Goal: Task Accomplishment & Management: Complete application form

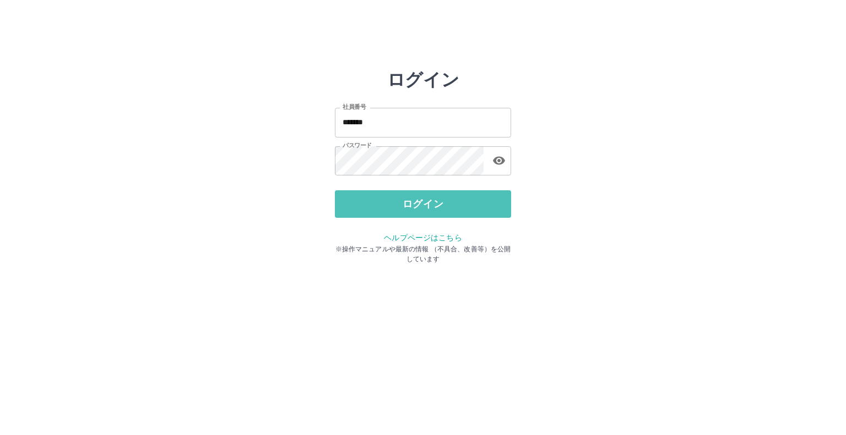
click at [401, 213] on button "ログイン" at bounding box center [423, 204] width 176 height 28
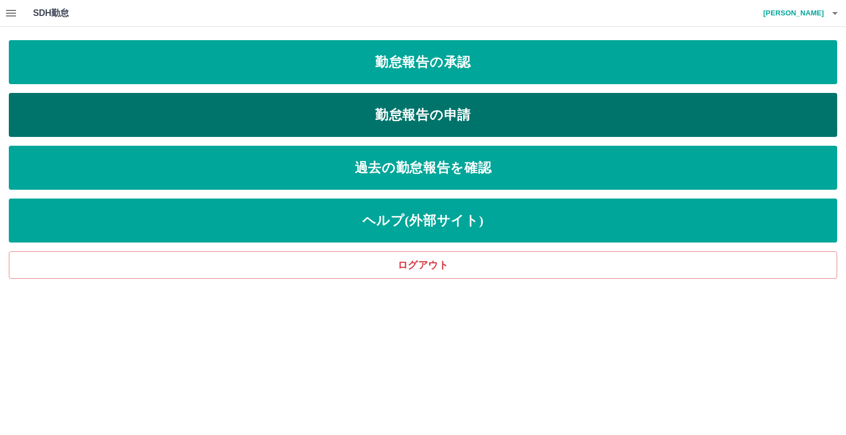
click at [184, 129] on link "勤怠報告の申請" at bounding box center [423, 115] width 828 height 44
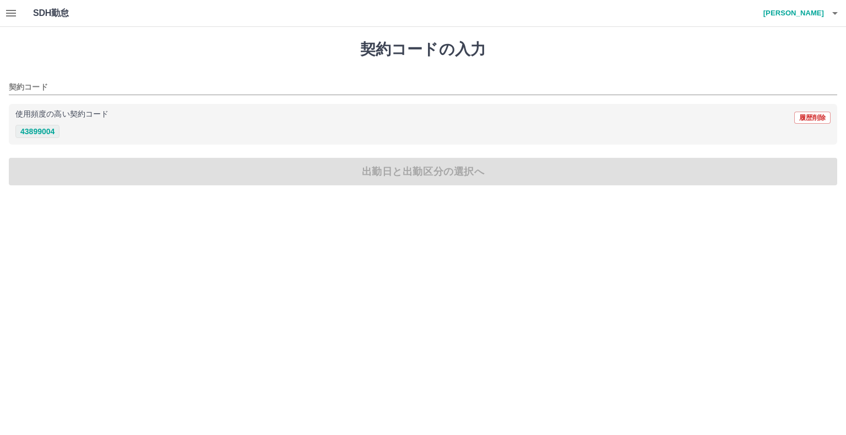
click at [41, 129] on button "43899004" at bounding box center [37, 131] width 44 height 13
type input "********"
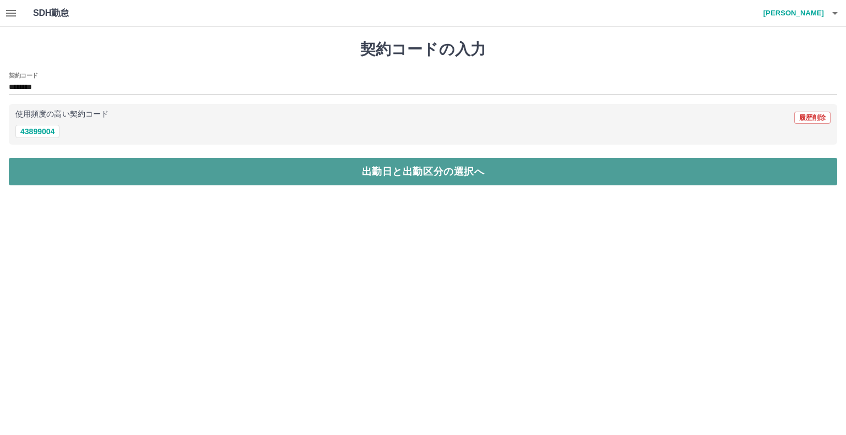
click at [41, 163] on button "出勤日と出勤区分の選択へ" at bounding box center [423, 172] width 828 height 28
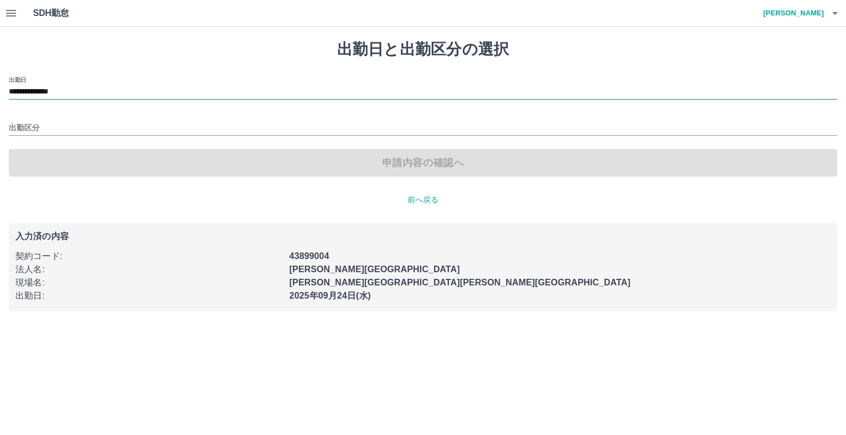
click at [92, 88] on input "**********" at bounding box center [423, 92] width 828 height 14
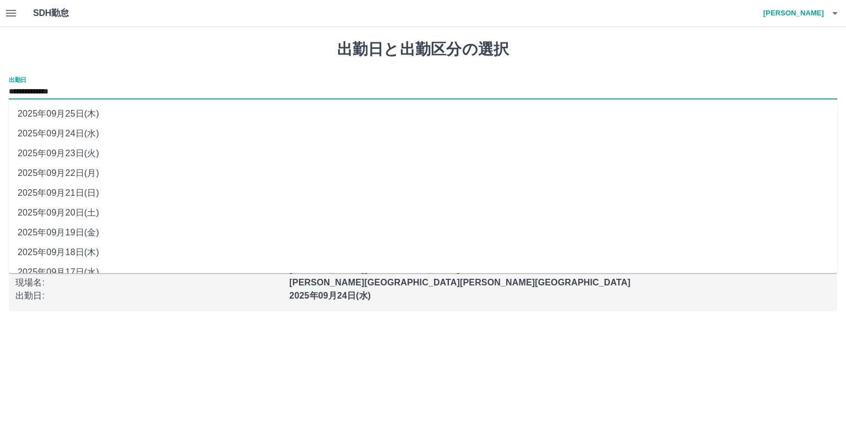
click at [61, 231] on li "2025年09月19日(金)" at bounding box center [423, 233] width 828 height 20
type input "**********"
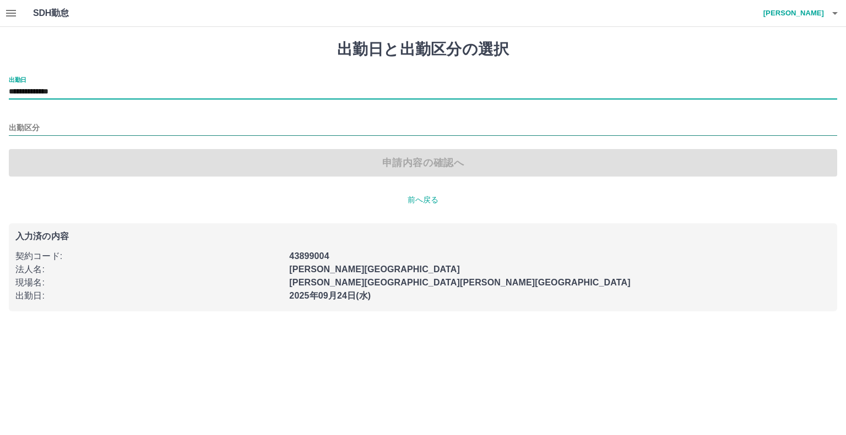
click at [79, 129] on input "出勤区分" at bounding box center [423, 129] width 828 height 14
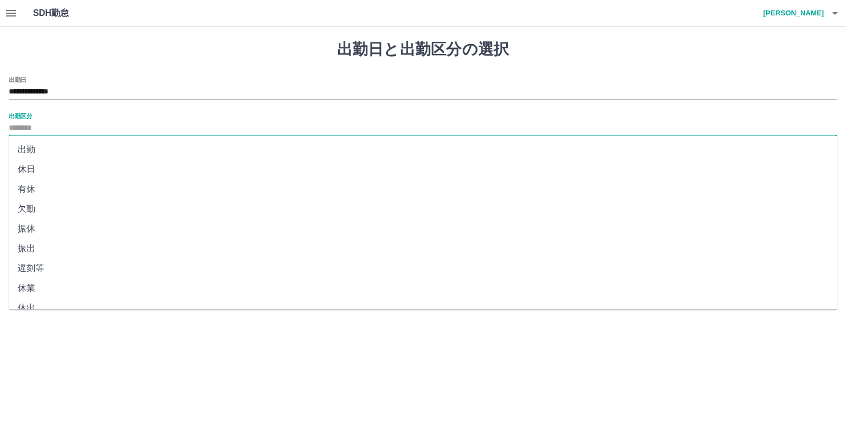
click at [73, 149] on li "出勤" at bounding box center [423, 150] width 828 height 20
type input "**"
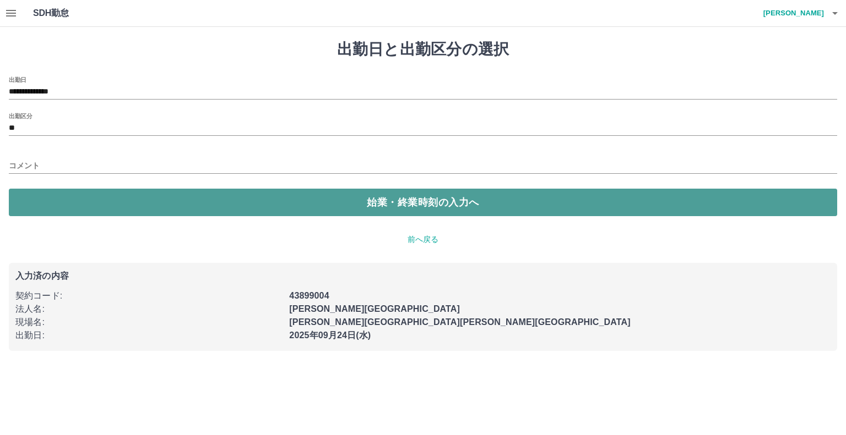
click at [83, 211] on button "始業・終業時刻の入力へ" at bounding box center [423, 203] width 828 height 28
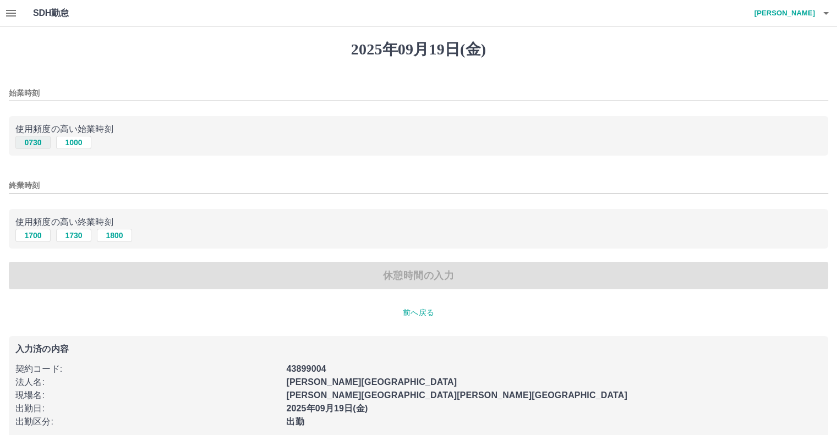
click at [37, 142] on button "0730" at bounding box center [32, 142] width 35 height 13
type input "****"
click at [110, 237] on button "1800" at bounding box center [114, 235] width 35 height 13
type input "****"
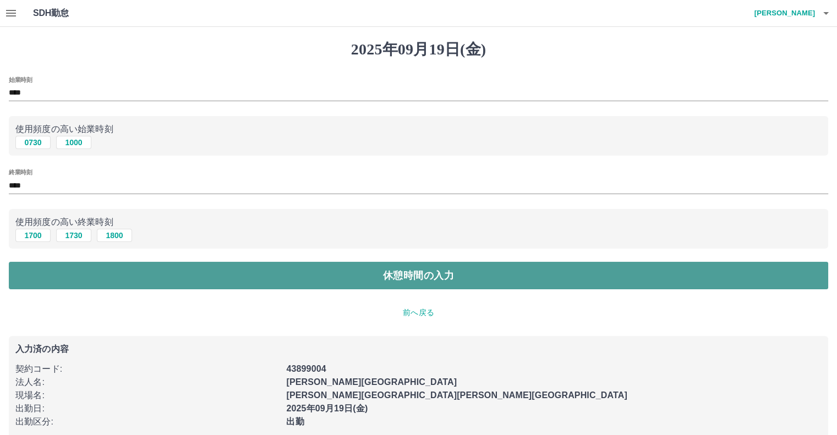
click at [93, 271] on button "休憩時間の入力" at bounding box center [419, 276] width 820 height 28
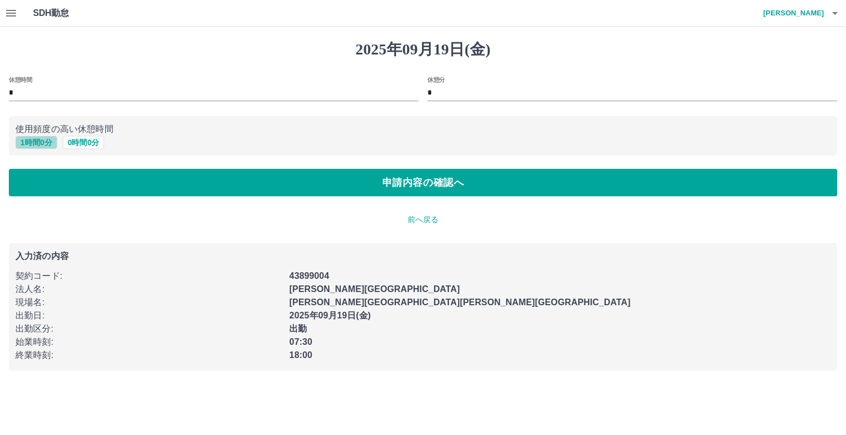
click at [40, 143] on button "1 時間 0 分" at bounding box center [36, 142] width 42 height 13
type input "*"
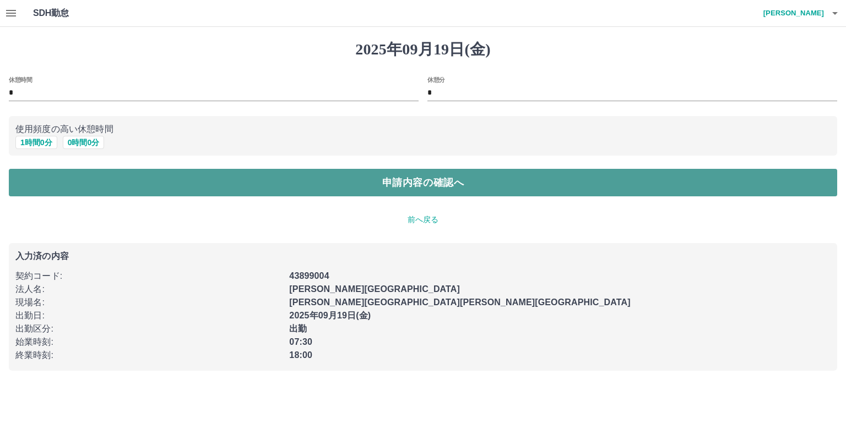
click at [121, 178] on button "申請内容の確認へ" at bounding box center [423, 183] width 828 height 28
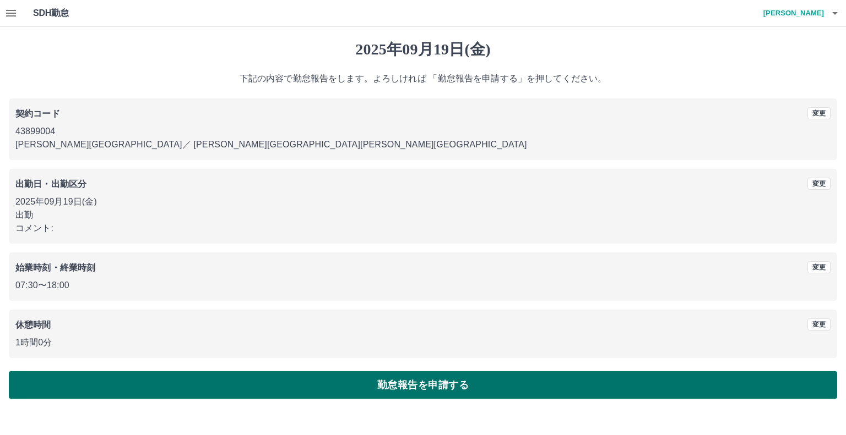
click at [81, 391] on button "勤怠報告を申請する" at bounding box center [423, 386] width 828 height 28
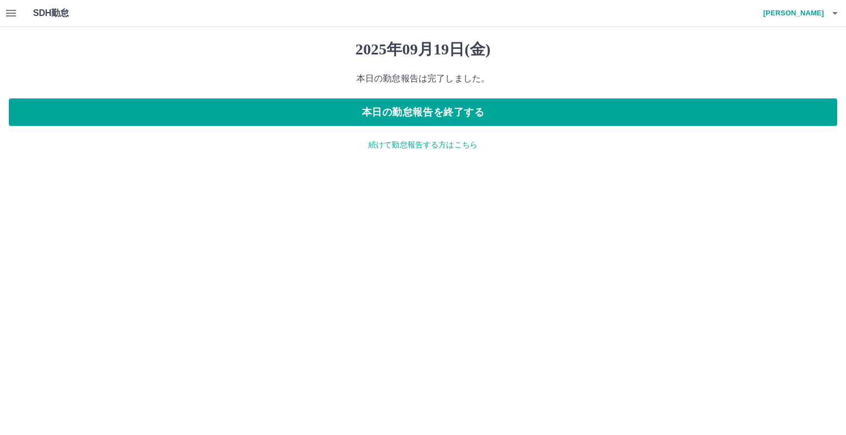
click at [384, 146] on p "続けて勤怠報告する方はこちら" at bounding box center [423, 145] width 828 height 12
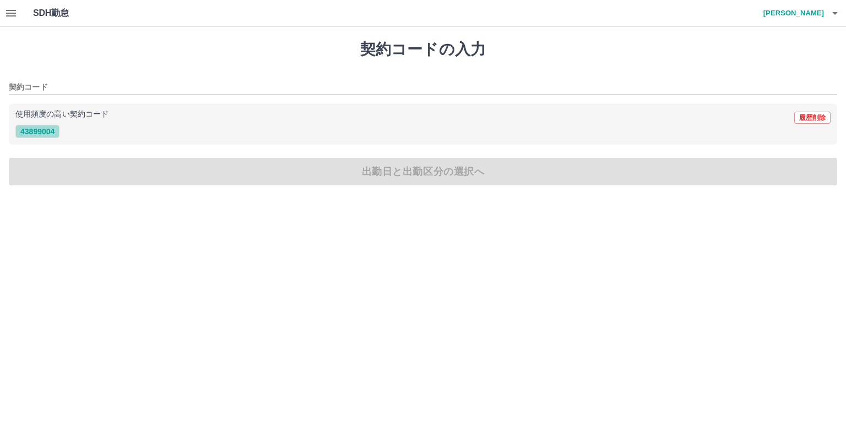
click at [52, 134] on button "43899004" at bounding box center [37, 131] width 44 height 13
type input "********"
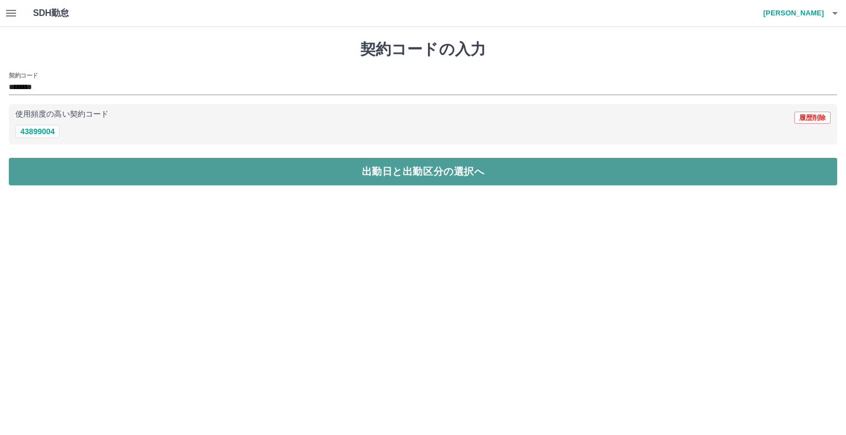
click at [57, 166] on button "出勤日と出勤区分の選択へ" at bounding box center [423, 172] width 828 height 28
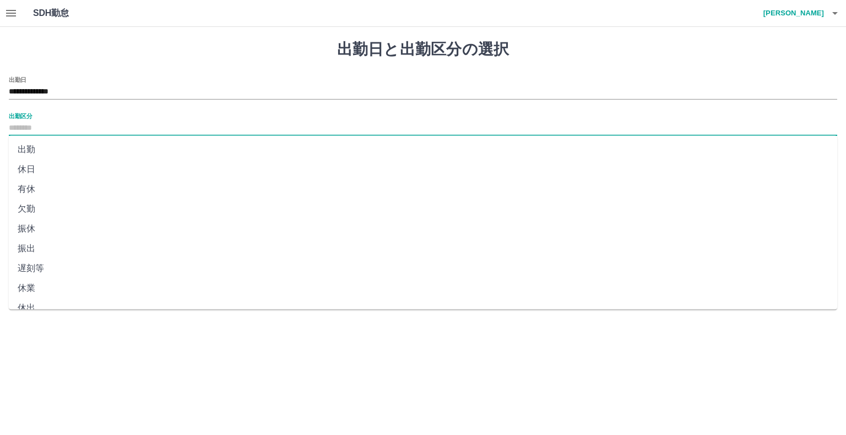
click at [59, 130] on input "出勤区分" at bounding box center [423, 129] width 828 height 14
click at [53, 149] on li "出勤" at bounding box center [423, 150] width 828 height 20
type input "**"
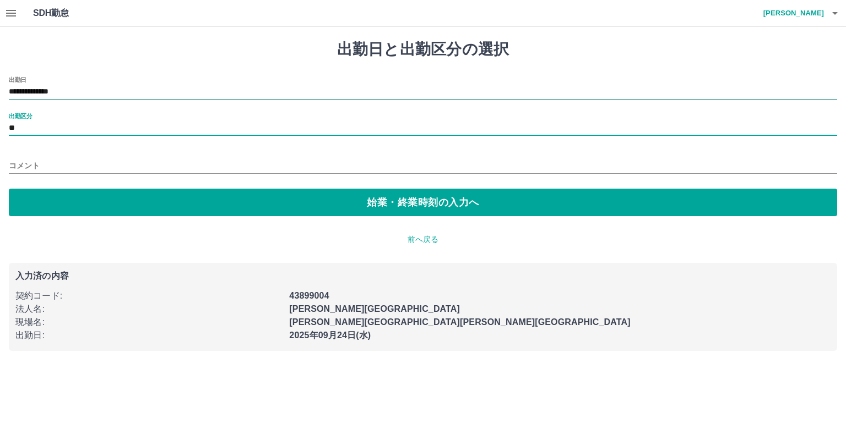
click at [77, 90] on input "**********" at bounding box center [423, 92] width 828 height 14
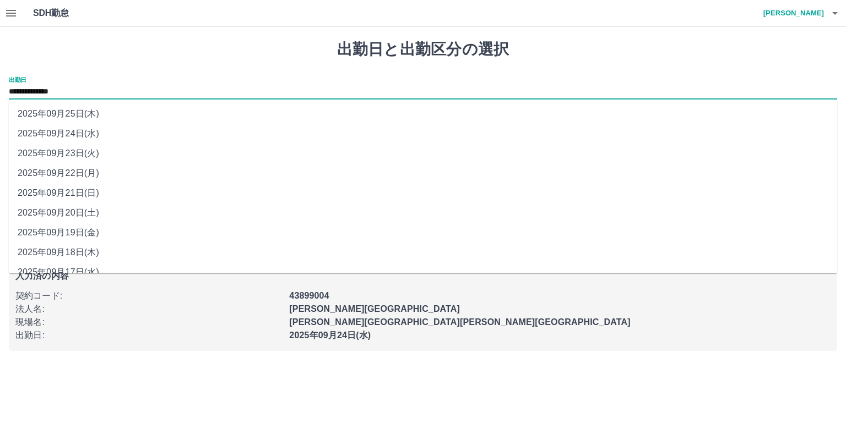
click at [64, 174] on li "2025年09月22日(月)" at bounding box center [423, 174] width 828 height 20
type input "**********"
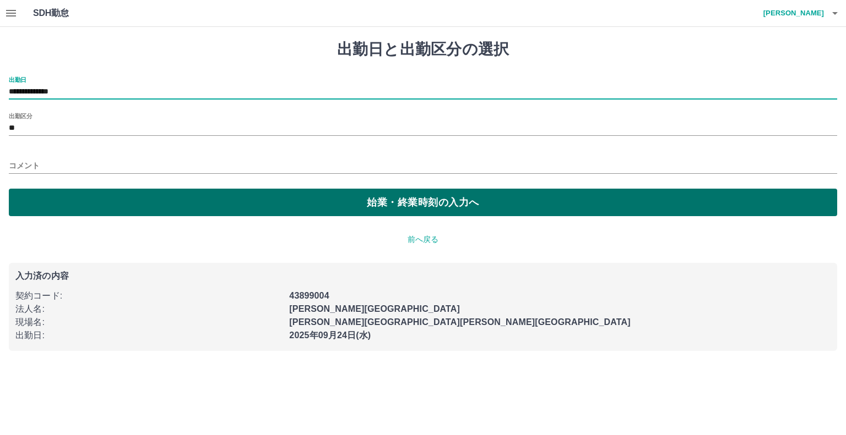
click at [55, 200] on button "始業・終業時刻の入力へ" at bounding box center [423, 203] width 828 height 28
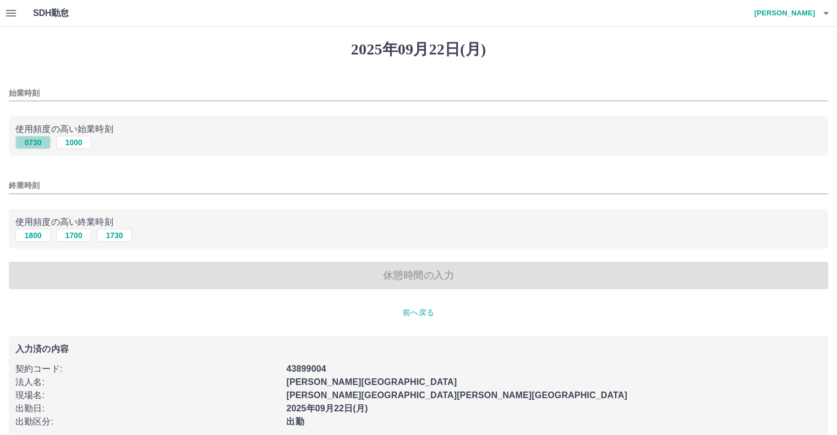
click at [32, 138] on button "0730" at bounding box center [32, 142] width 35 height 13
type input "****"
click at [115, 235] on button "1730" at bounding box center [114, 235] width 35 height 13
type input "****"
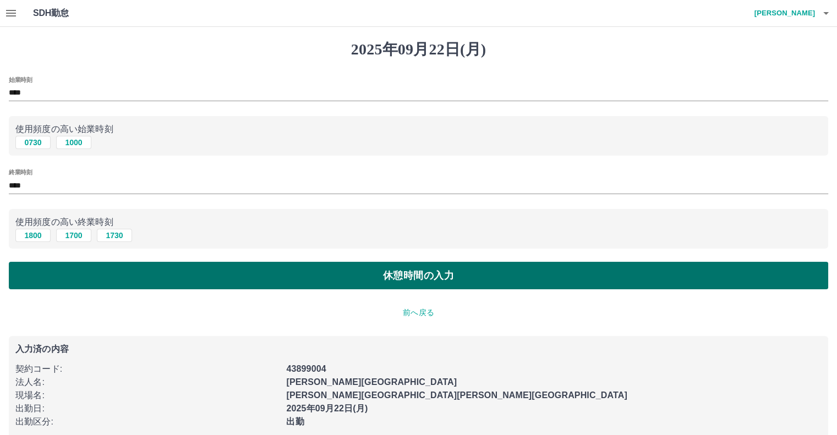
click at [102, 270] on button "休憩時間の入力" at bounding box center [419, 276] width 820 height 28
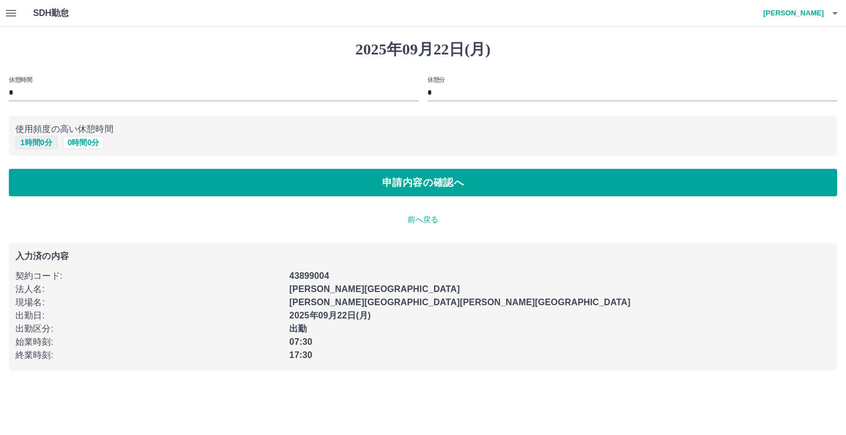
click at [33, 144] on button "1 時間 0 分" at bounding box center [36, 142] width 42 height 13
type input "*"
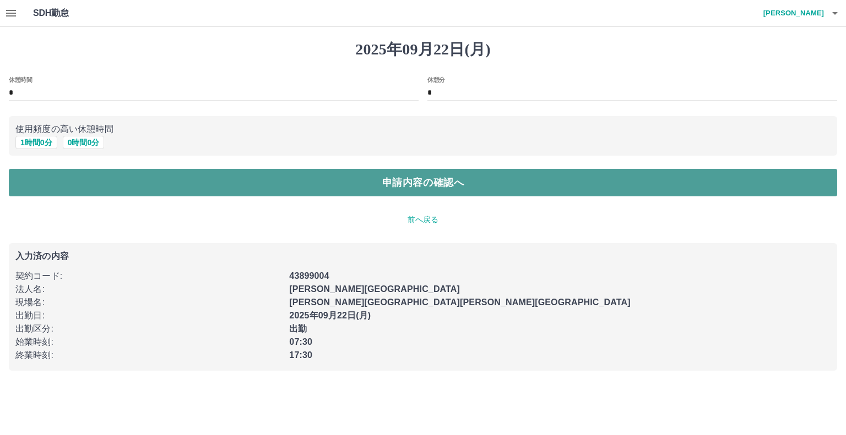
click at [99, 182] on button "申請内容の確認へ" at bounding box center [423, 183] width 828 height 28
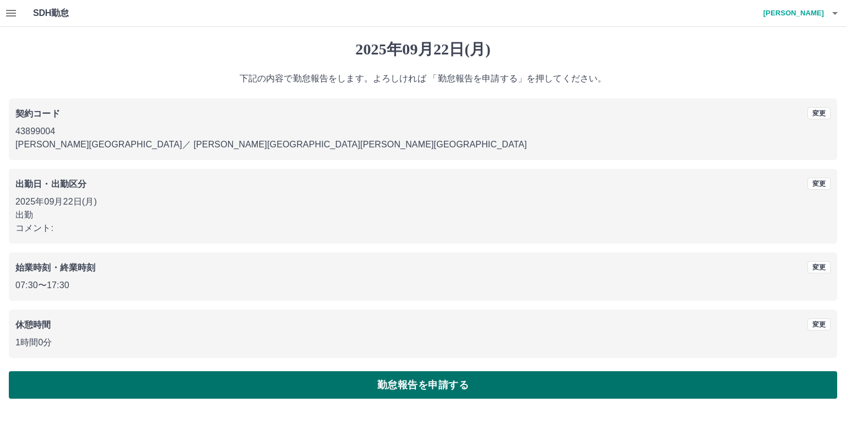
click at [82, 383] on button "勤怠報告を申請する" at bounding box center [423, 386] width 828 height 28
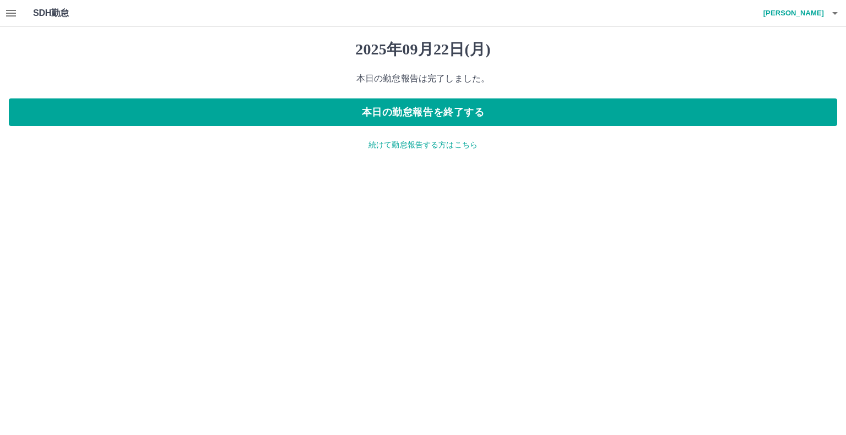
click at [12, 9] on icon "button" at bounding box center [10, 13] width 13 height 13
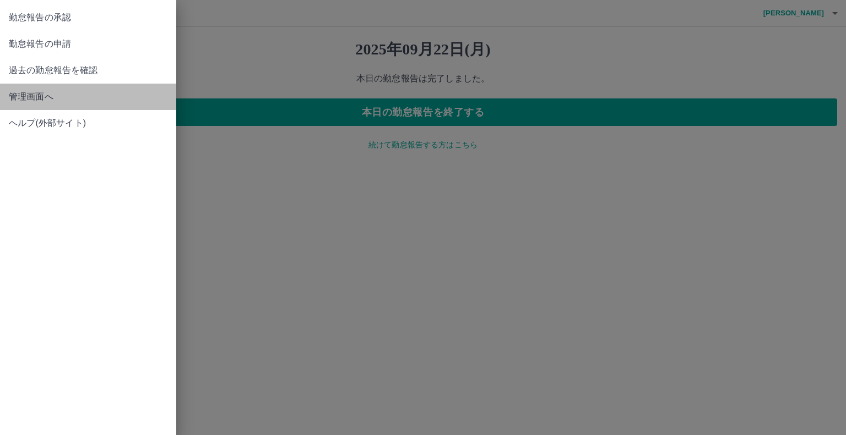
click at [17, 94] on span "管理画面へ" at bounding box center [88, 96] width 159 height 13
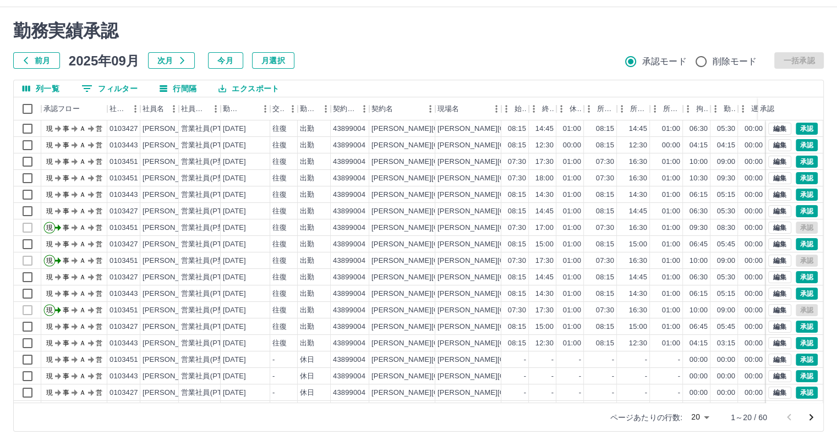
scroll to position [30, 0]
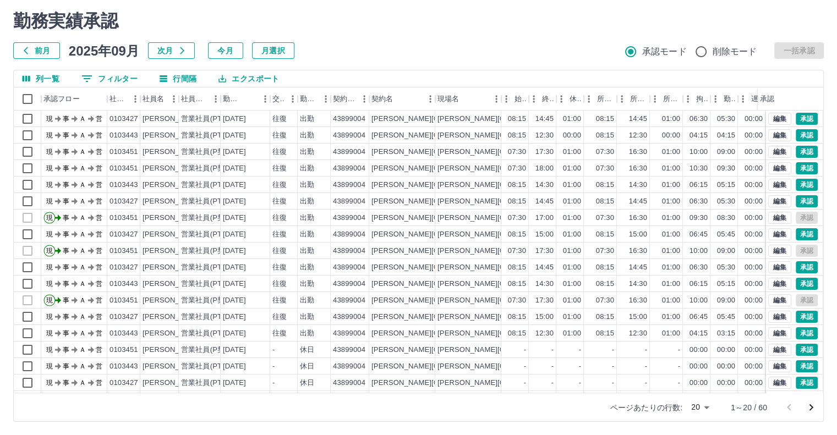
click at [708, 407] on body "SDH勤怠 [PERSON_NAME] 勤務実績承認 前月 [DATE] 次月 今月 月選択 承認モード 削除モード 一括承認 列一覧 0 フィルター 行間隔…" at bounding box center [418, 202] width 837 height 465
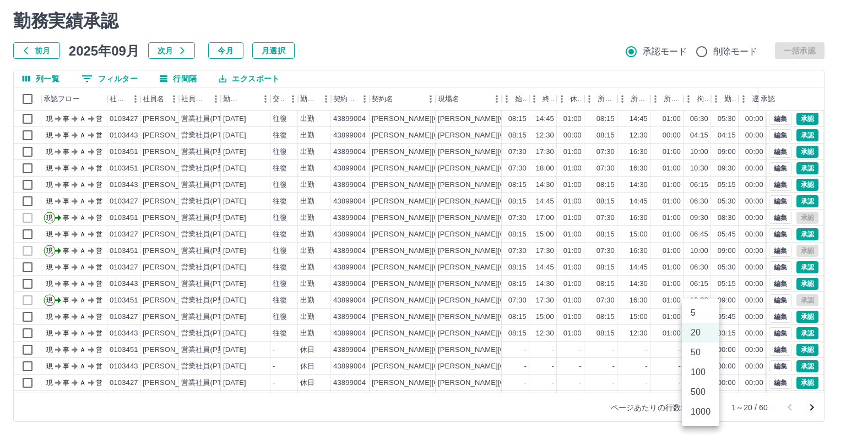
click at [707, 360] on li "50" at bounding box center [700, 353] width 37 height 20
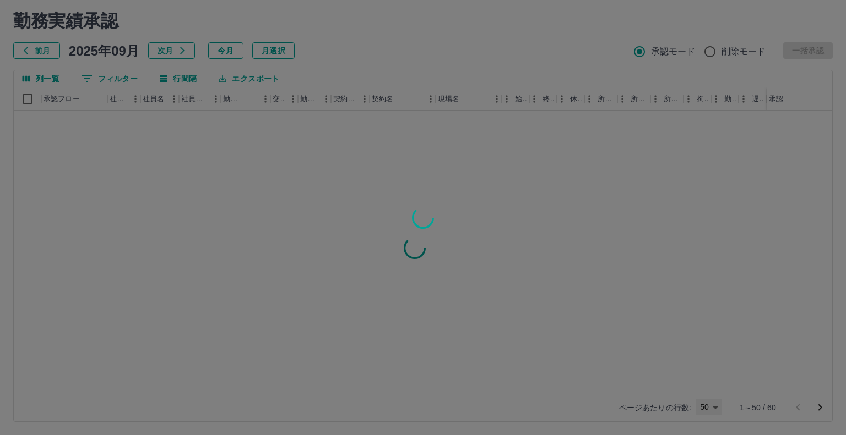
type input "**"
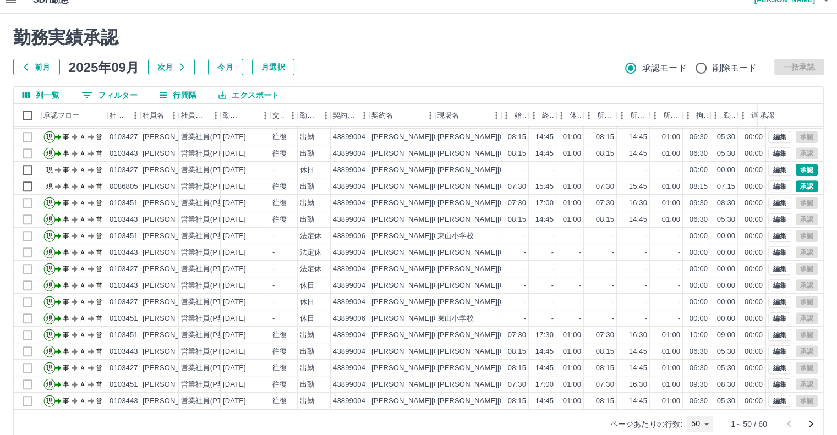
scroll to position [0, 0]
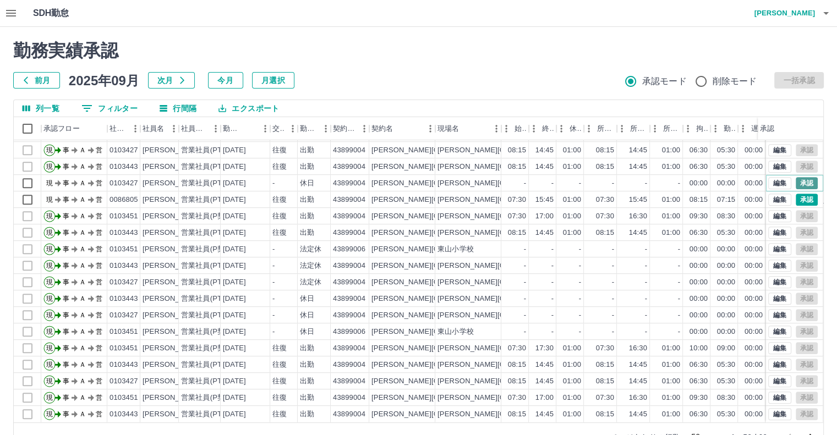
click at [796, 177] on button "承認" at bounding box center [807, 183] width 22 height 12
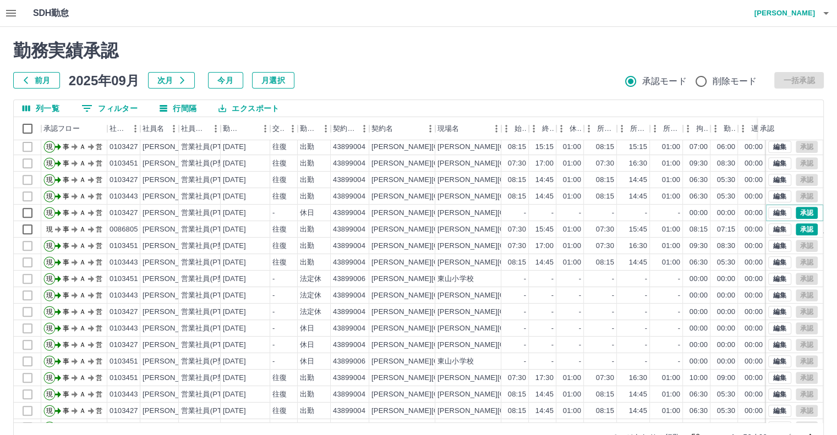
scroll to position [496, 0]
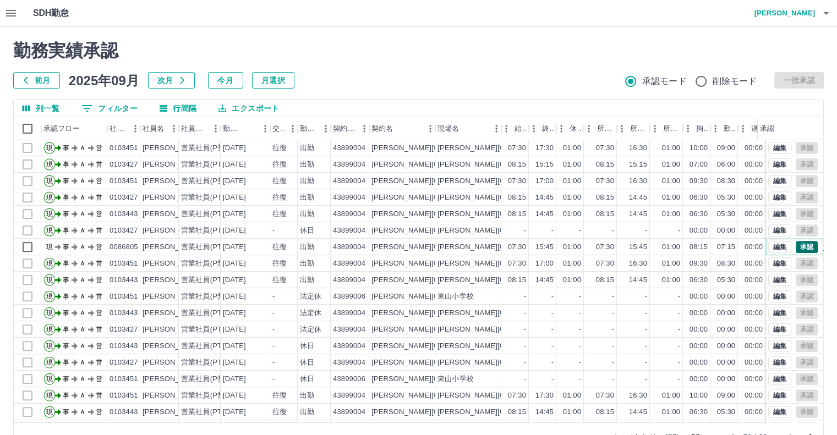
click at [796, 244] on button "承認" at bounding box center [807, 247] width 22 height 12
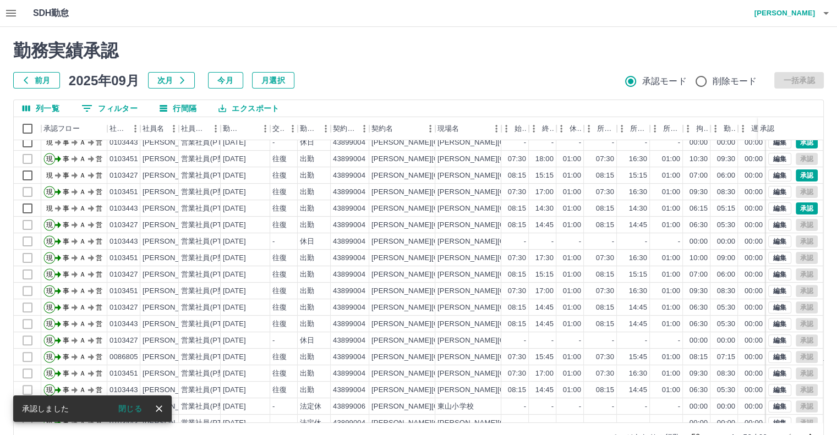
scroll to position [331, 0]
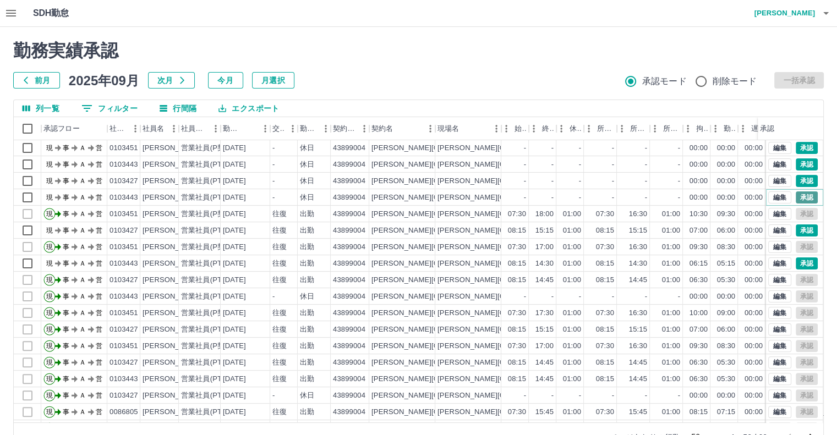
click at [796, 193] on button "承認" at bounding box center [807, 198] width 22 height 12
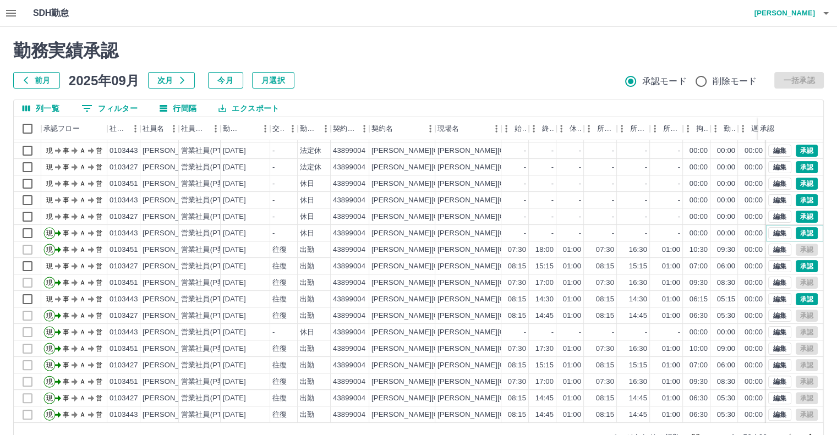
scroll to position [276, 0]
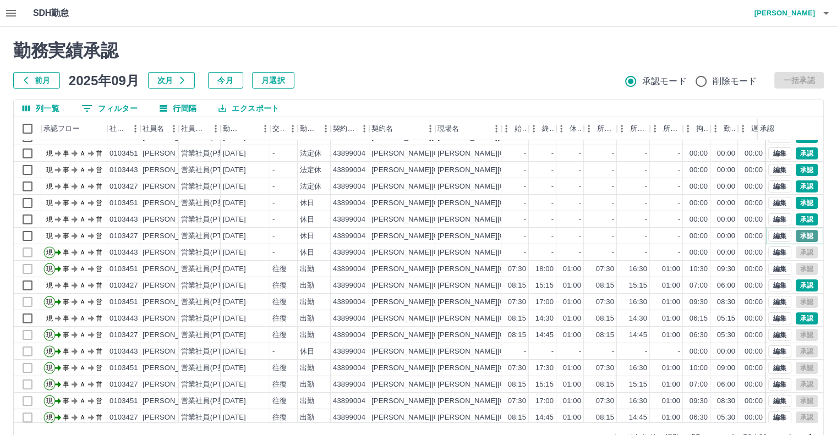
click at [796, 231] on button "承認" at bounding box center [807, 236] width 22 height 12
click at [796, 219] on button "承認" at bounding box center [807, 220] width 22 height 12
click at [797, 202] on button "承認" at bounding box center [807, 203] width 22 height 12
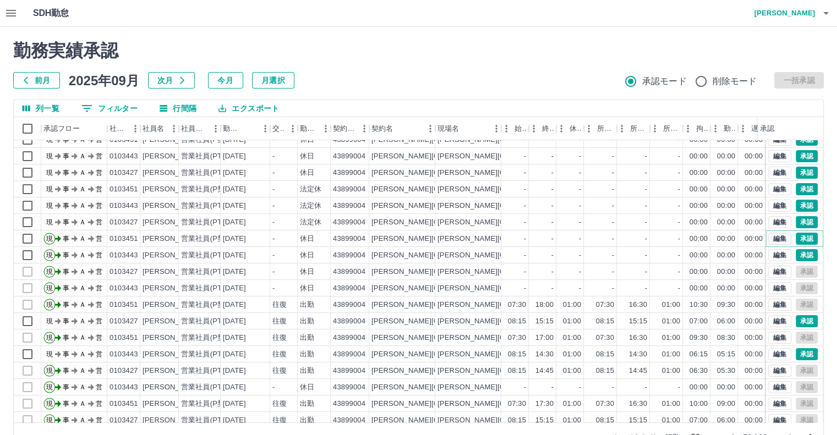
scroll to position [166, 0]
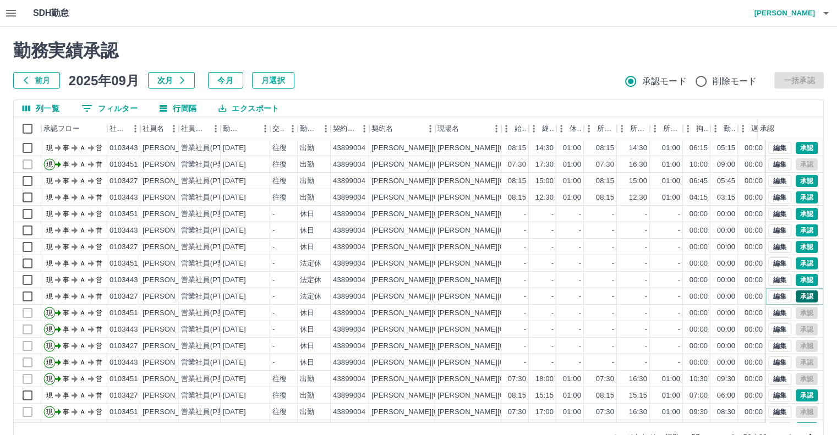
click at [802, 295] on button "承認" at bounding box center [807, 297] width 22 height 12
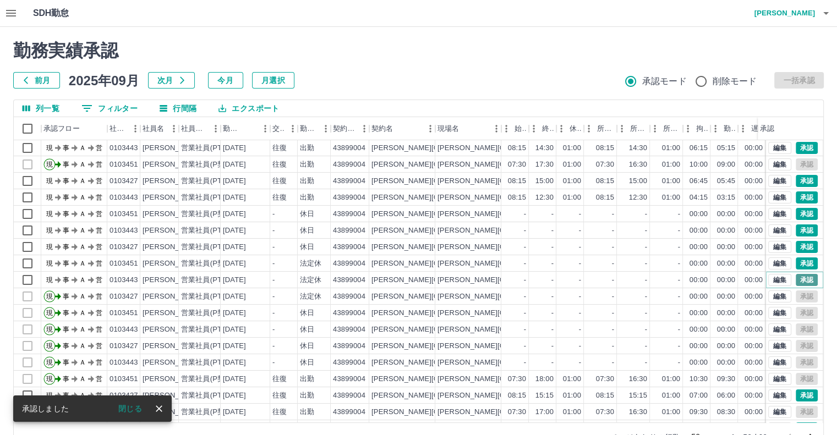
click at [800, 278] on button "承認" at bounding box center [807, 280] width 22 height 12
click at [804, 260] on button "承認" at bounding box center [807, 264] width 22 height 12
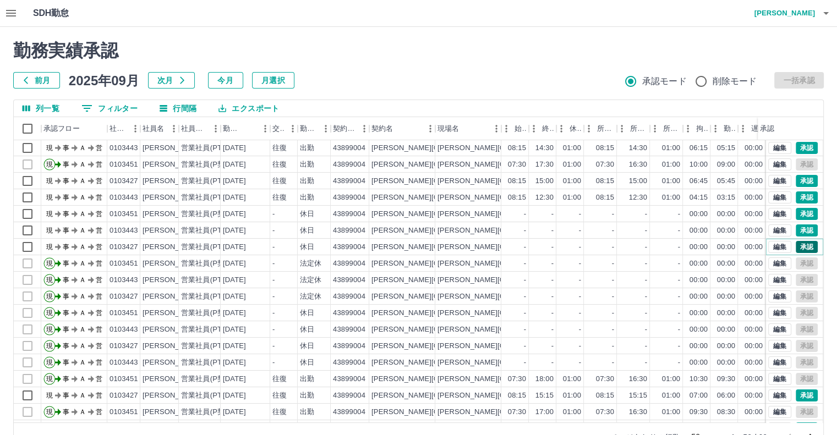
click at [799, 244] on button "承認" at bounding box center [807, 247] width 22 height 12
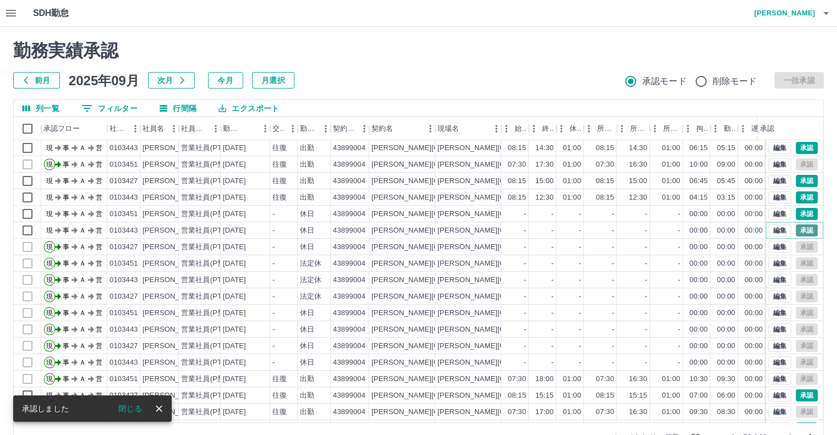
click at [804, 226] on button "承認" at bounding box center [807, 231] width 22 height 12
click at [800, 213] on button "承認" at bounding box center [807, 214] width 22 height 12
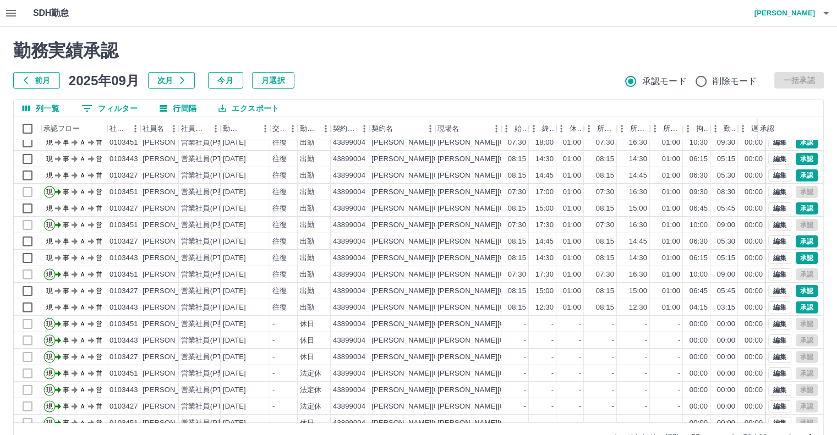
scroll to position [1, 0]
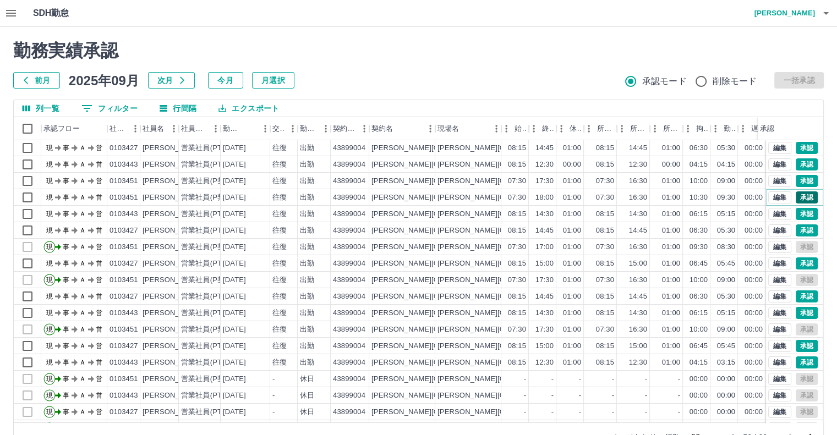
click at [797, 198] on button "承認" at bounding box center [807, 198] width 22 height 12
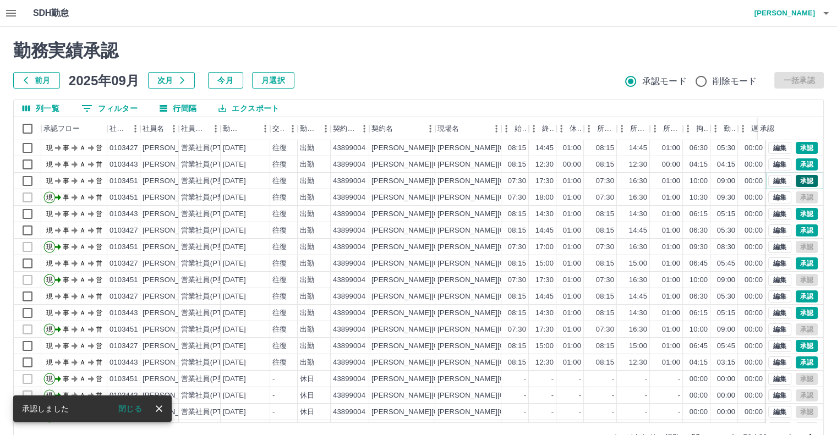
click at [799, 177] on button "承認" at bounding box center [807, 181] width 22 height 12
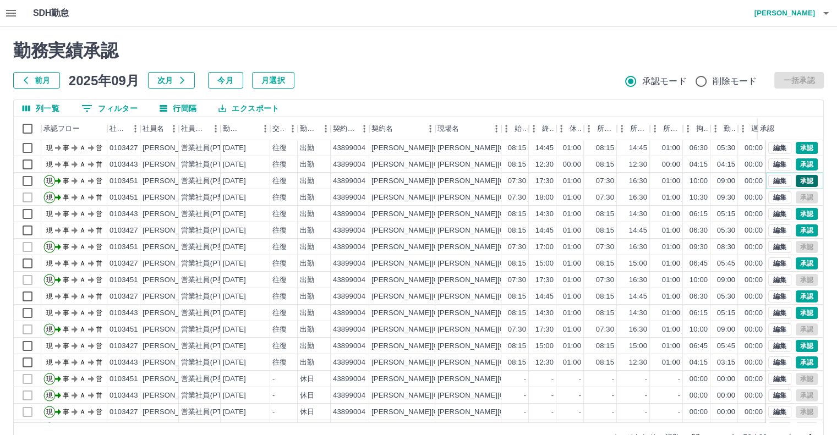
scroll to position [0, 0]
